Goal: Task Accomplishment & Management: Complete application form

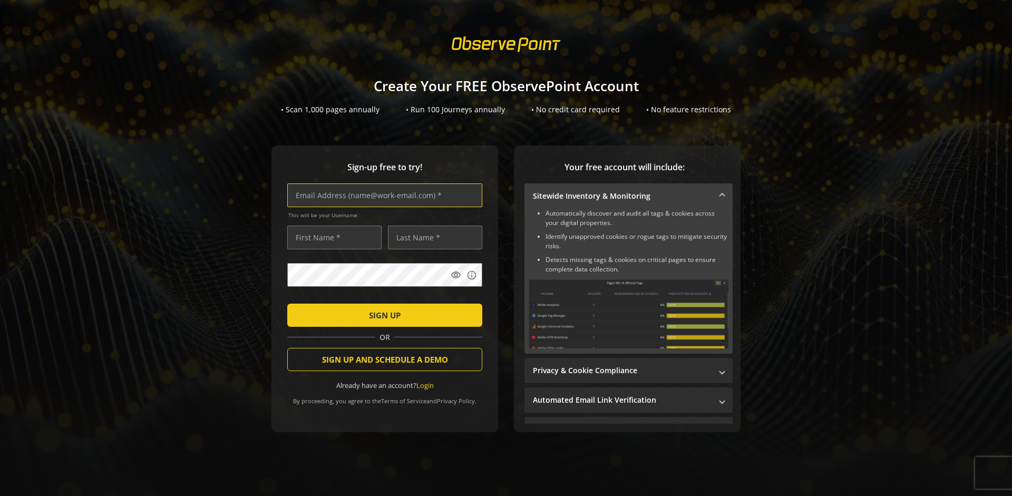
click at [382, 195] on input "text" at bounding box center [384, 195] width 195 height 24
type input "[EMAIL_ADDRESS][DOMAIN_NAME]"
click at [332, 237] on input "text" at bounding box center [334, 238] width 94 height 24
type input "Test"
click at [432, 237] on input "text" at bounding box center [435, 238] width 94 height 24
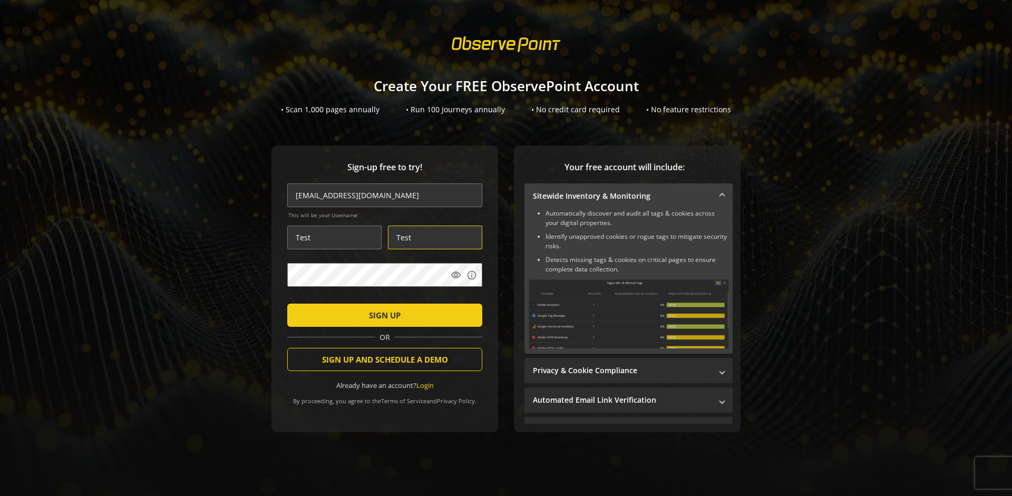
type input "Test"
click at [382, 315] on span "SIGN UP" at bounding box center [385, 315] width 32 height 19
